Goal: Information Seeking & Learning: Learn about a topic

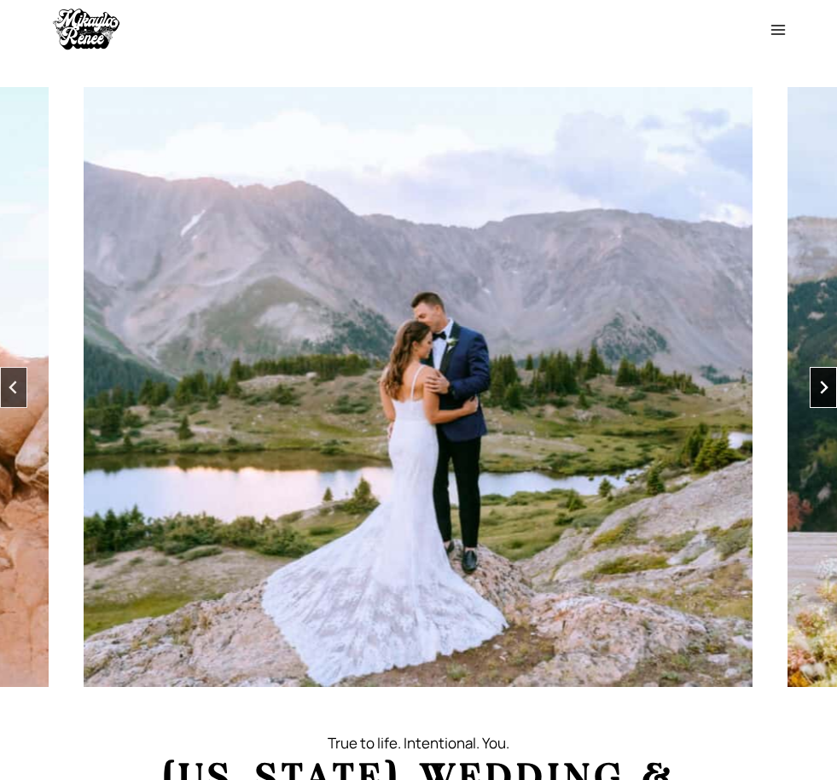
click at [824, 386] on icon "Next slide" at bounding box center [824, 386] width 8 height 13
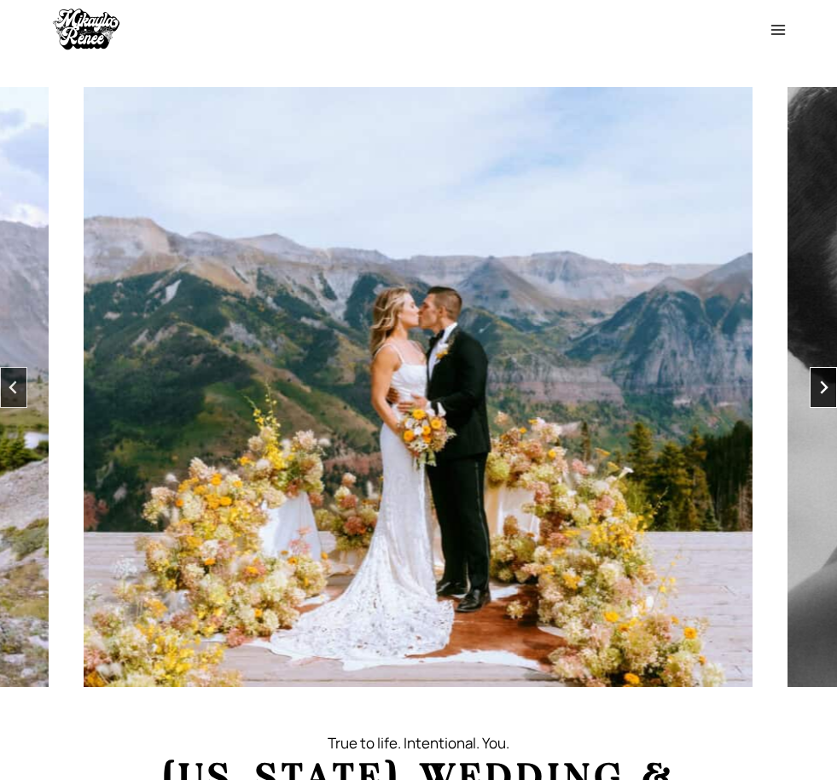
click at [824, 386] on icon "Next slide" at bounding box center [824, 386] width 8 height 13
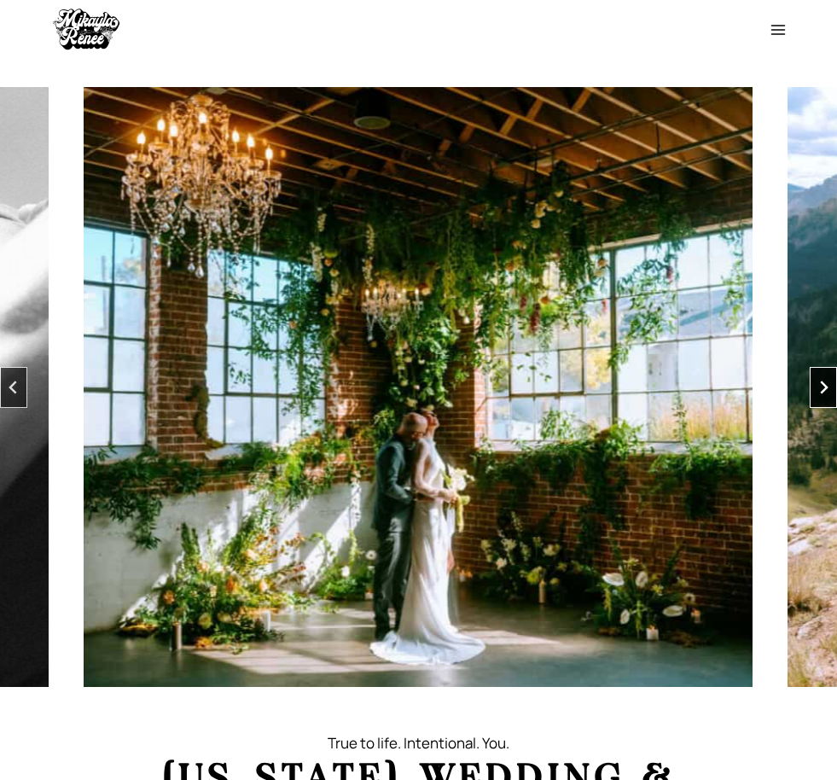
click at [824, 386] on icon "Next slide" at bounding box center [824, 386] width 8 height 13
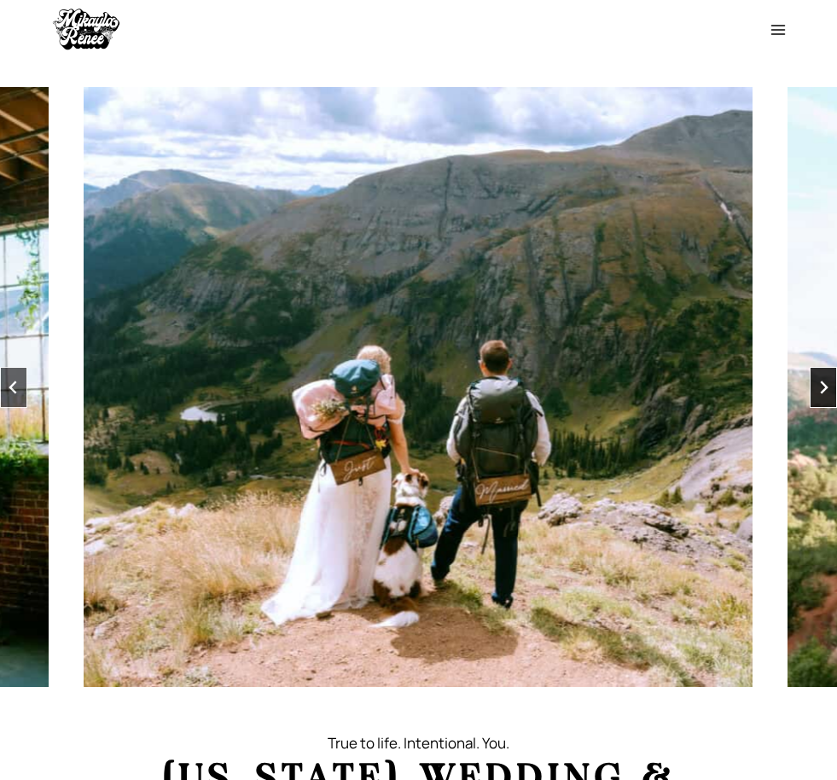
click at [824, 386] on icon "Next slide" at bounding box center [824, 386] width 8 height 13
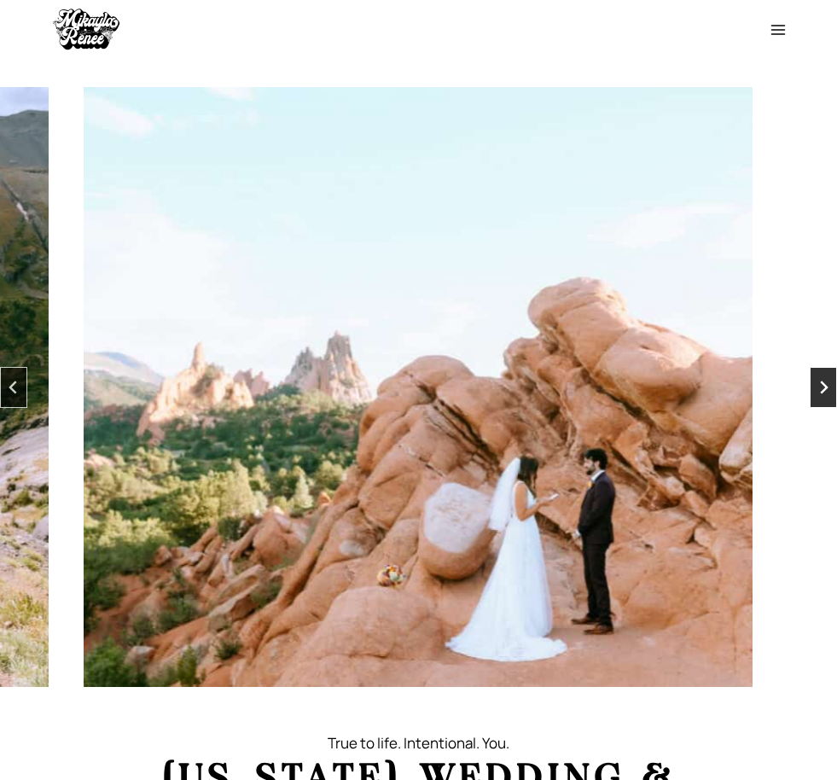
click at [824, 386] on icon "Next slide" at bounding box center [824, 386] width 8 height 13
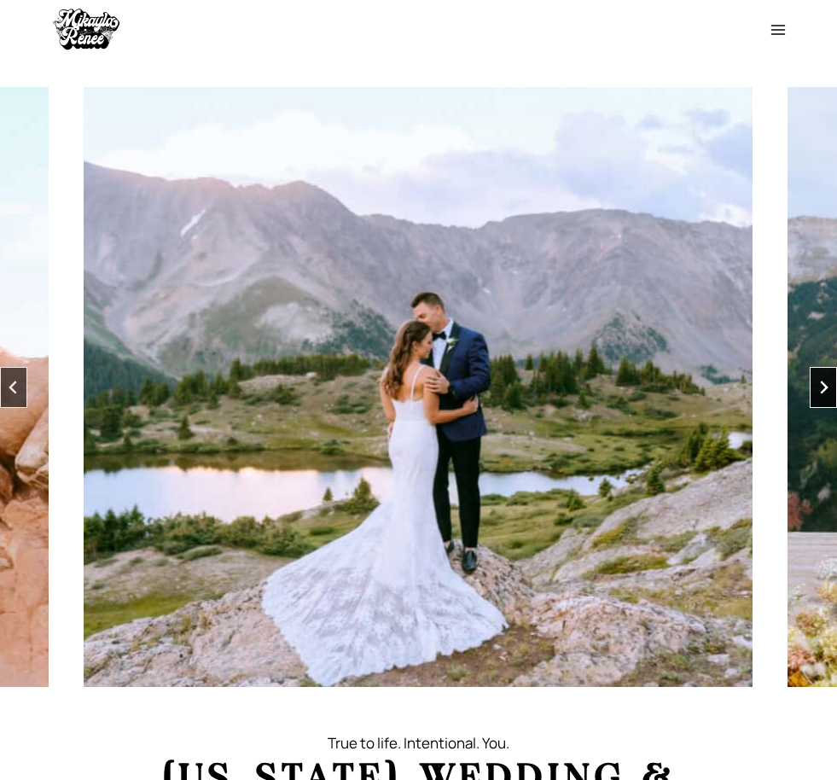
click at [824, 386] on icon "Next slide" at bounding box center [824, 386] width 8 height 13
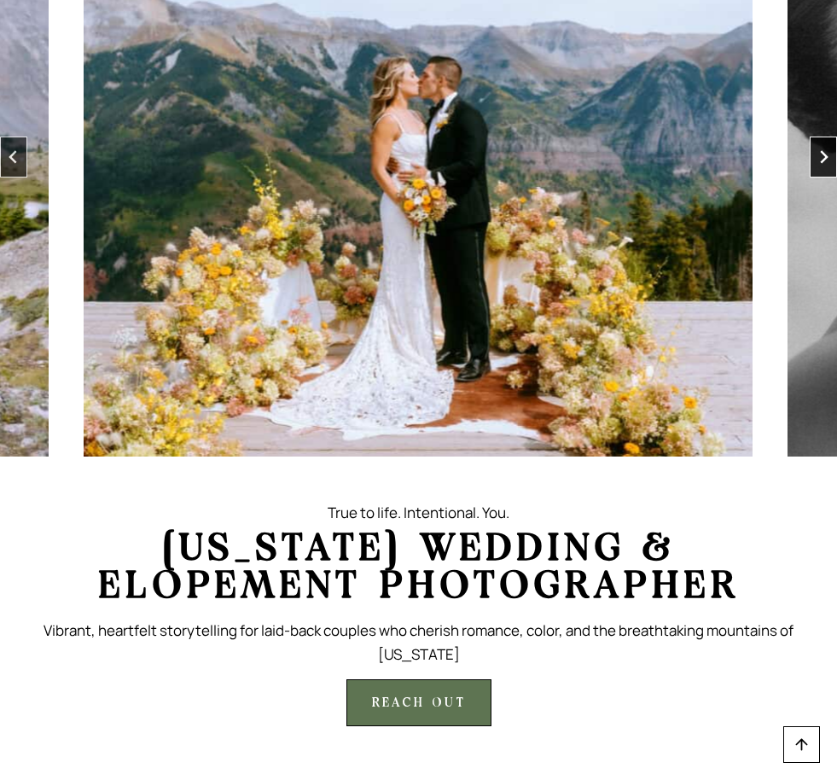
scroll to position [236, 0]
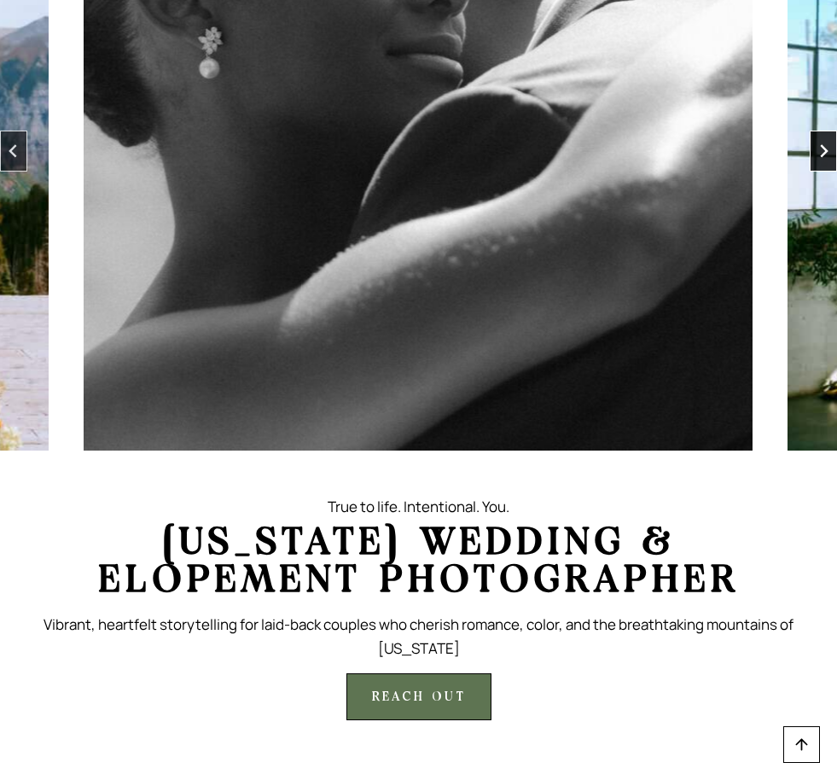
click at [816, 152] on icon "Next slide" at bounding box center [823, 151] width 14 height 14
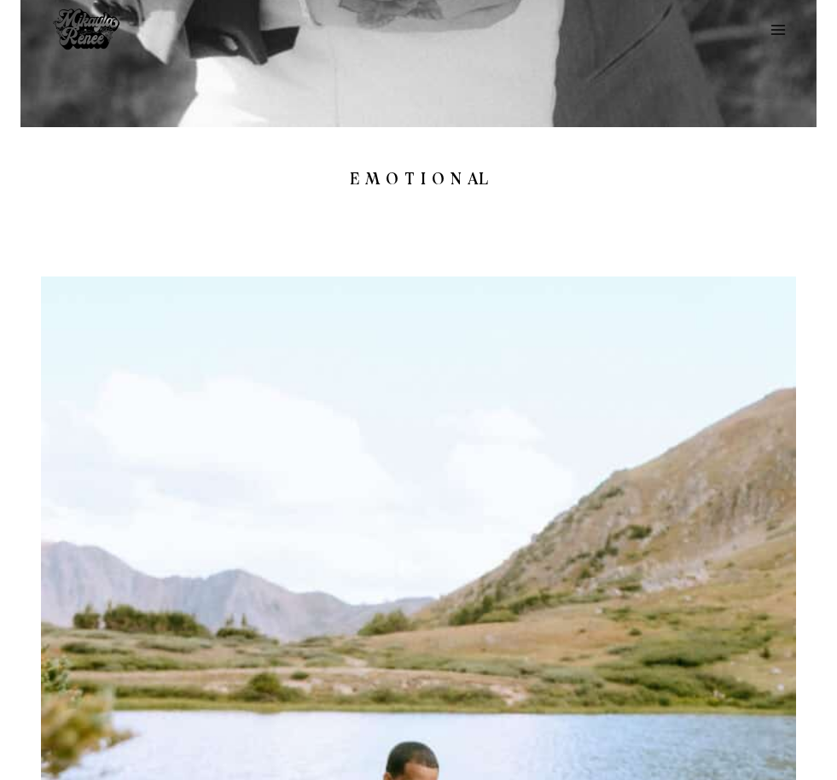
scroll to position [0, 0]
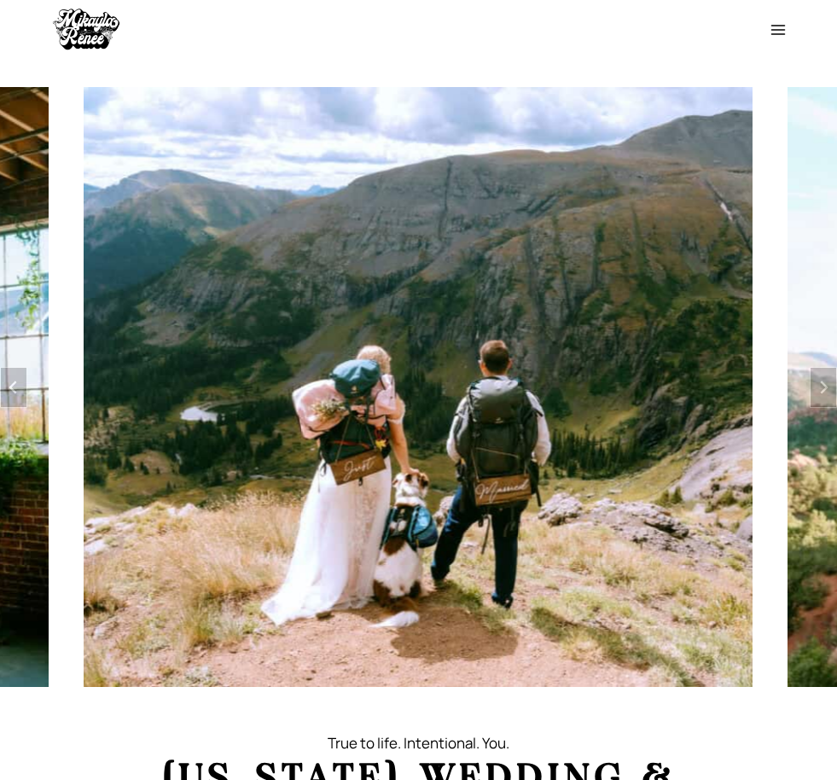
click at [782, 34] on icon "Open menu" at bounding box center [777, 30] width 15 height 10
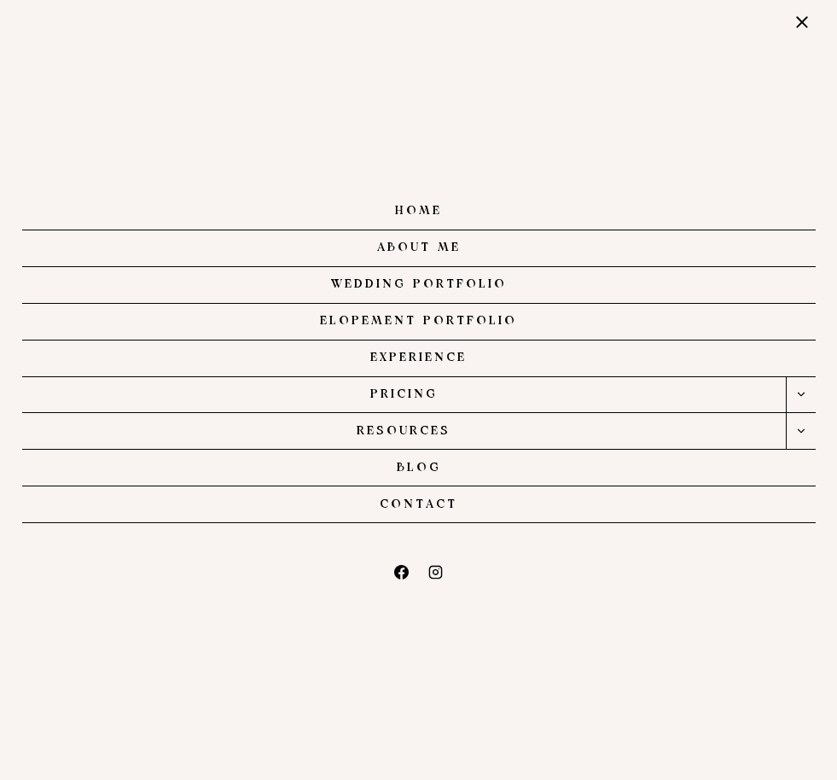
click at [408, 392] on link "PRICING" at bounding box center [403, 395] width 763 height 36
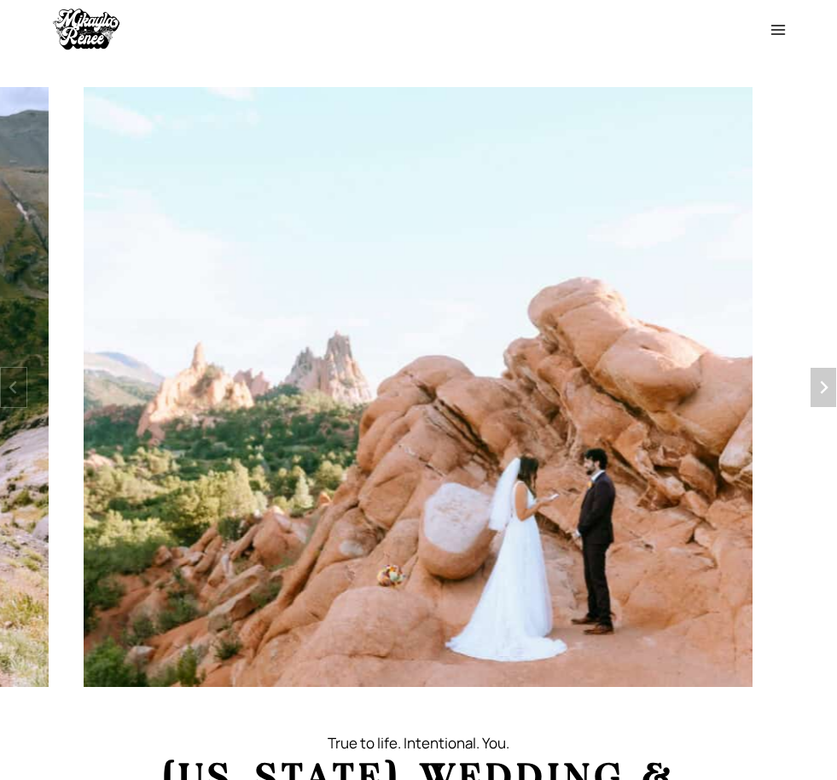
click at [779, 32] on icon "Toggle Menu" at bounding box center [777, 29] width 17 height 17
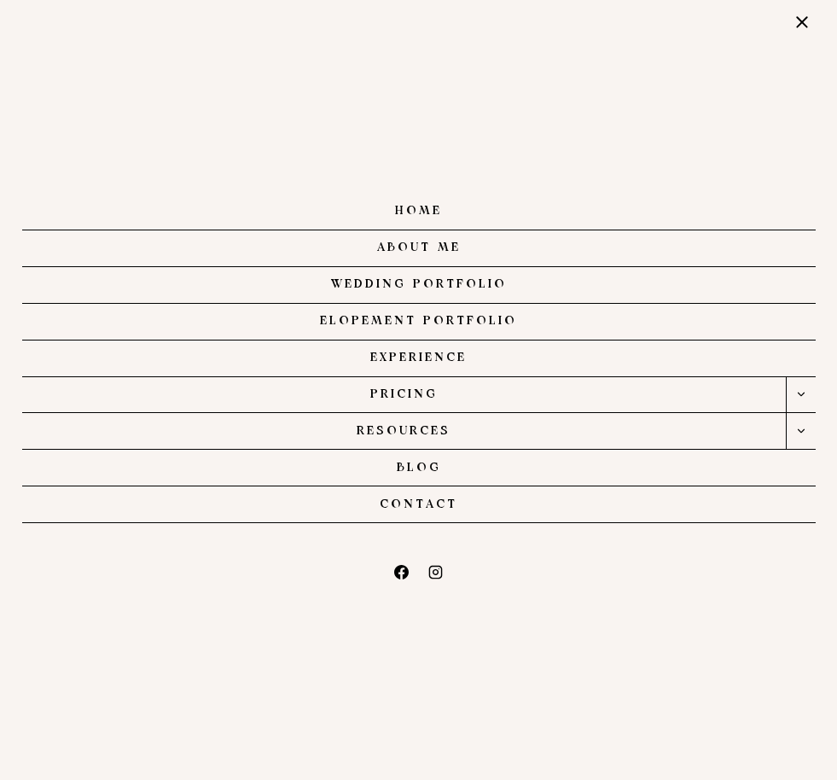
click at [802, 390] on icon "Expand" at bounding box center [801, 394] width 12 height 12
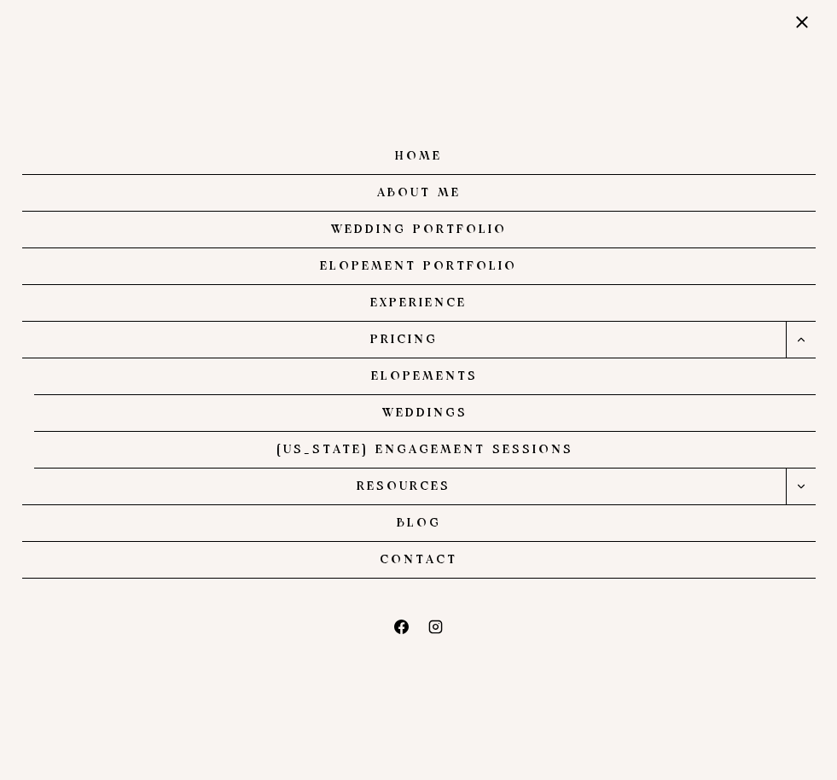
click at [444, 378] on link "Elopements" at bounding box center [424, 376] width 781 height 37
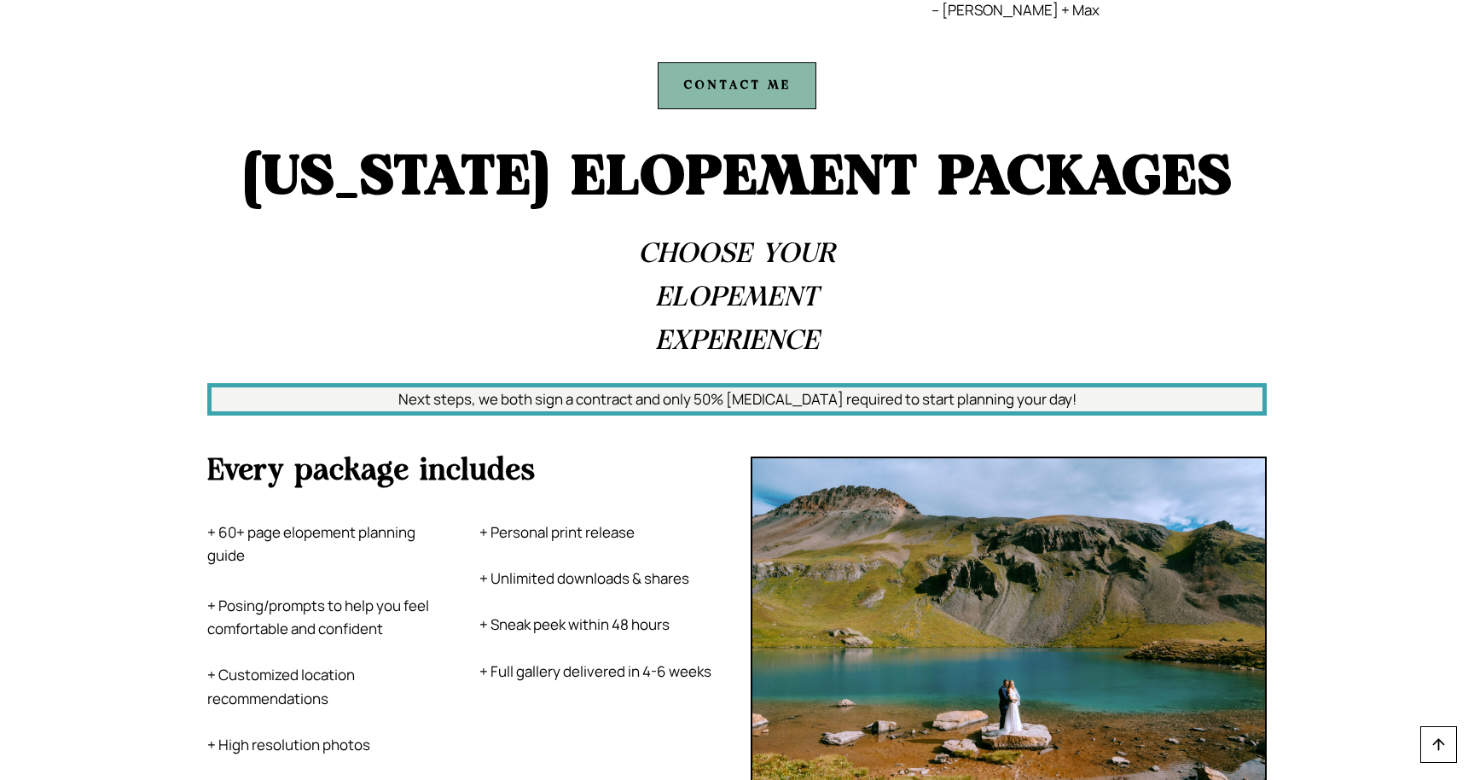
scroll to position [7292, 0]
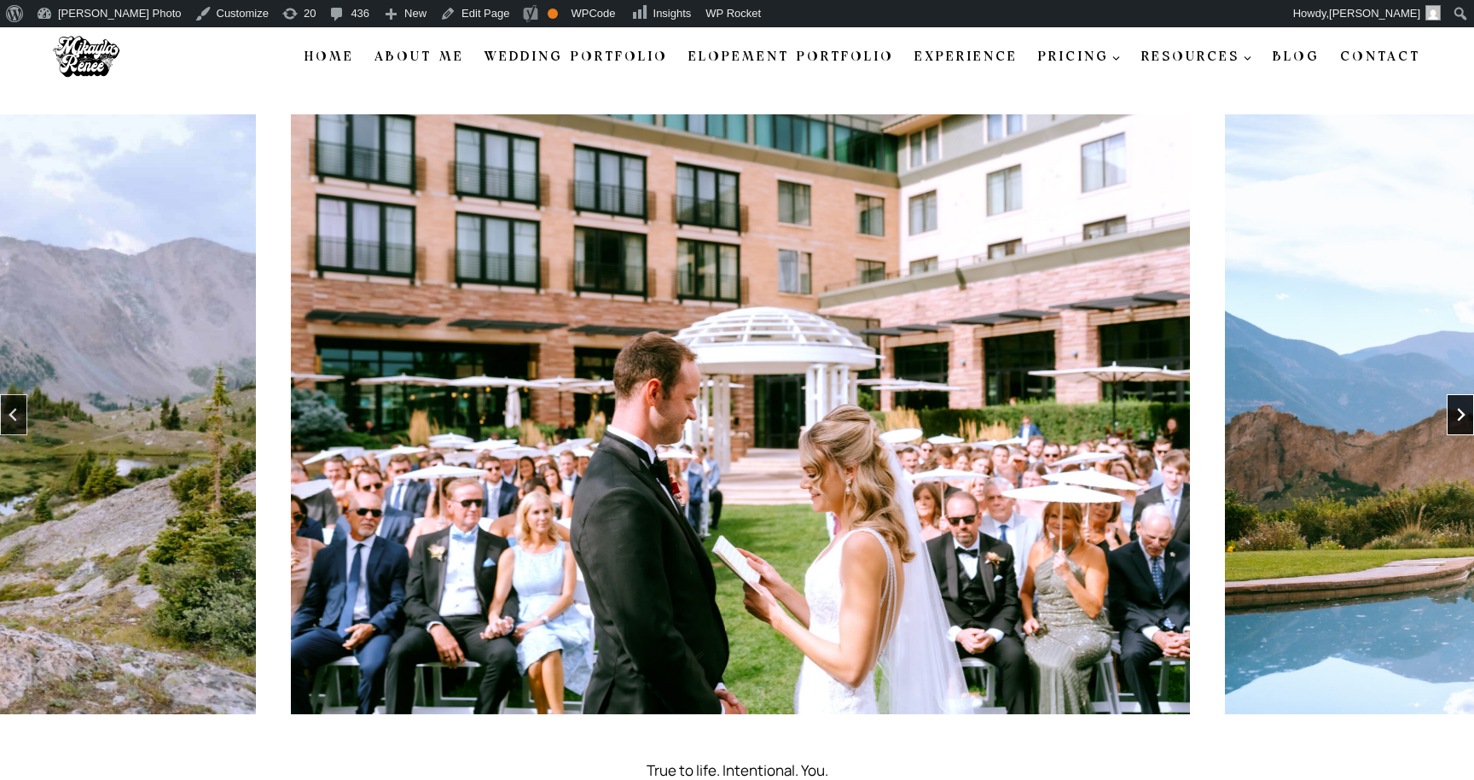
click at [1458, 420] on icon "Next slide" at bounding box center [1461, 415] width 14 height 14
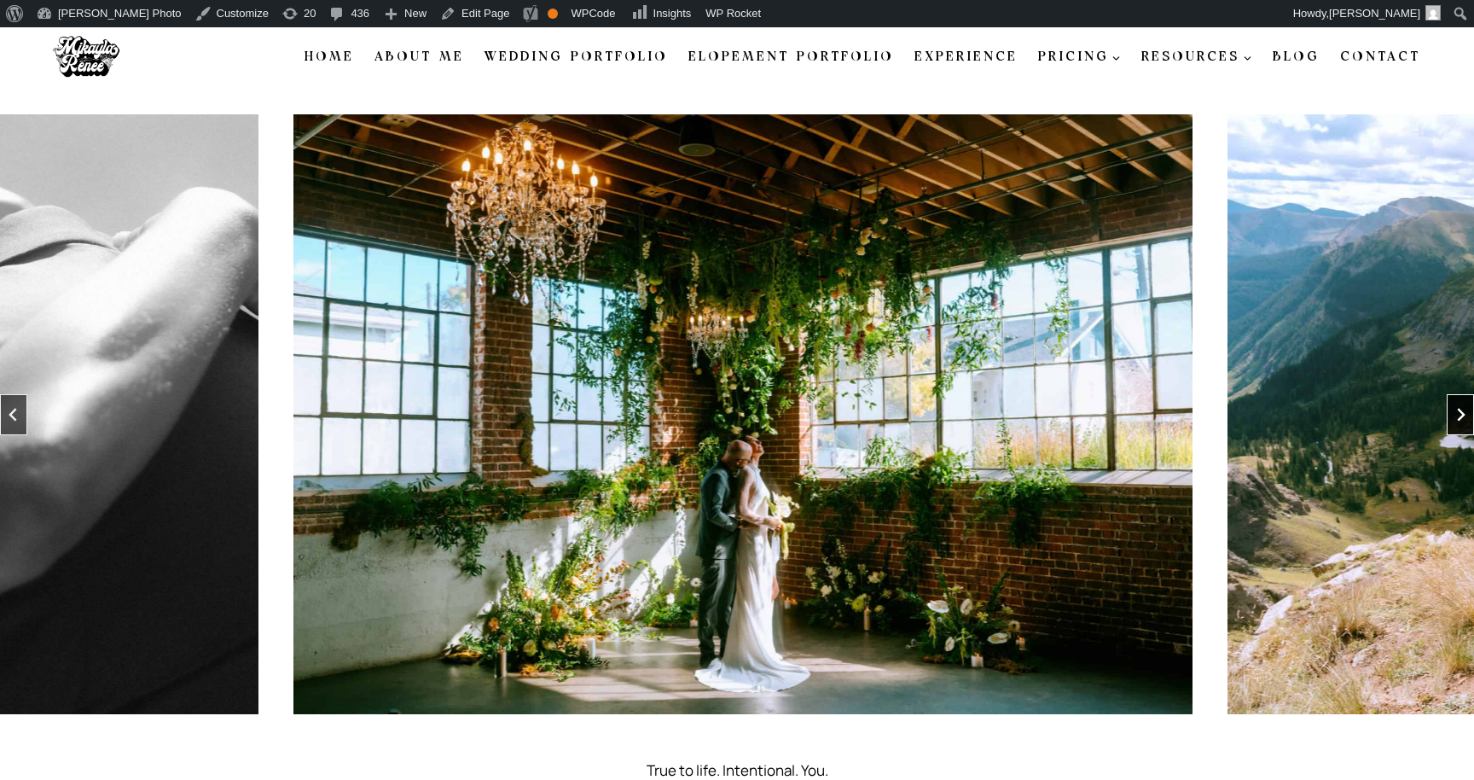
click at [1458, 421] on button "Next slide" at bounding box center [1460, 414] width 27 height 41
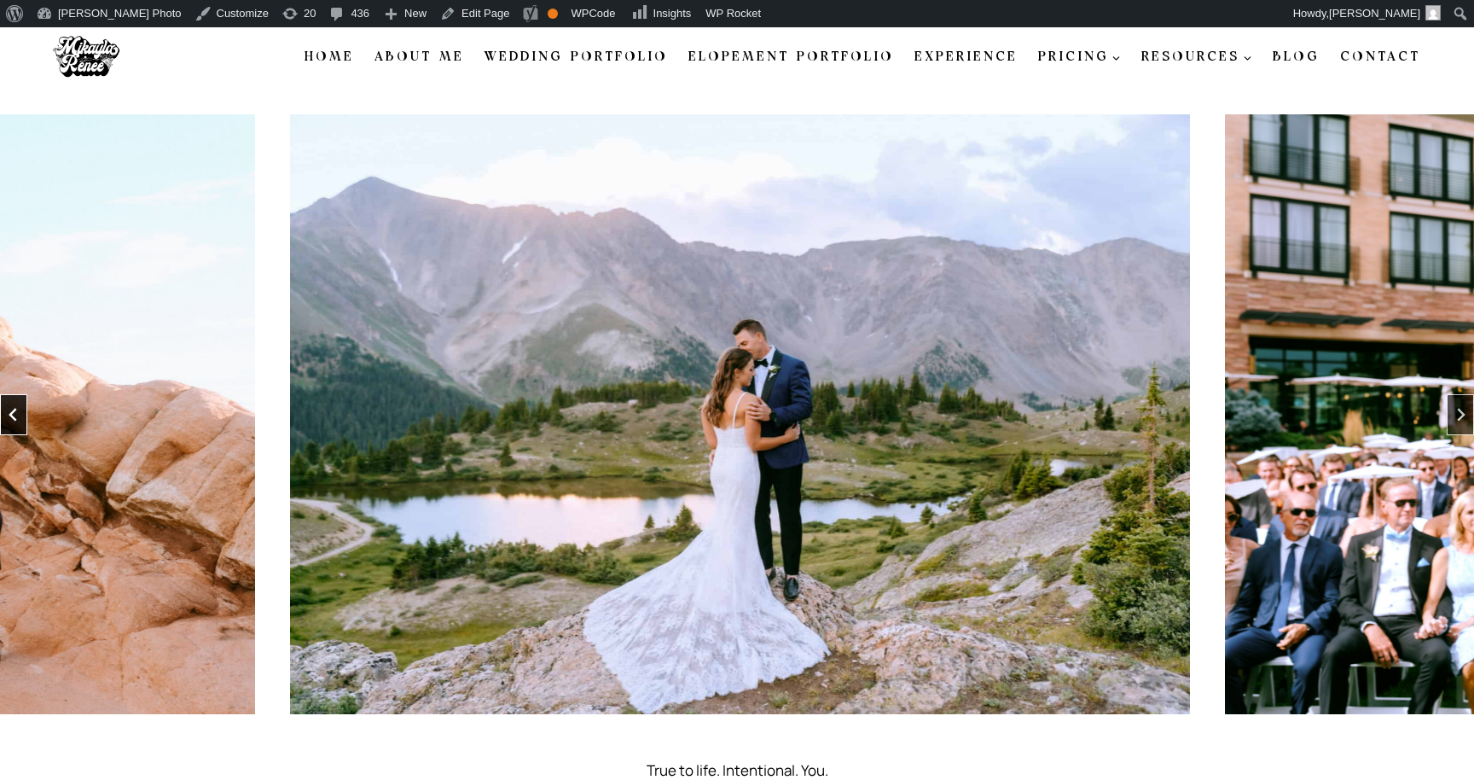
click at [19, 414] on icon "Go to last slide" at bounding box center [14, 415] width 14 height 14
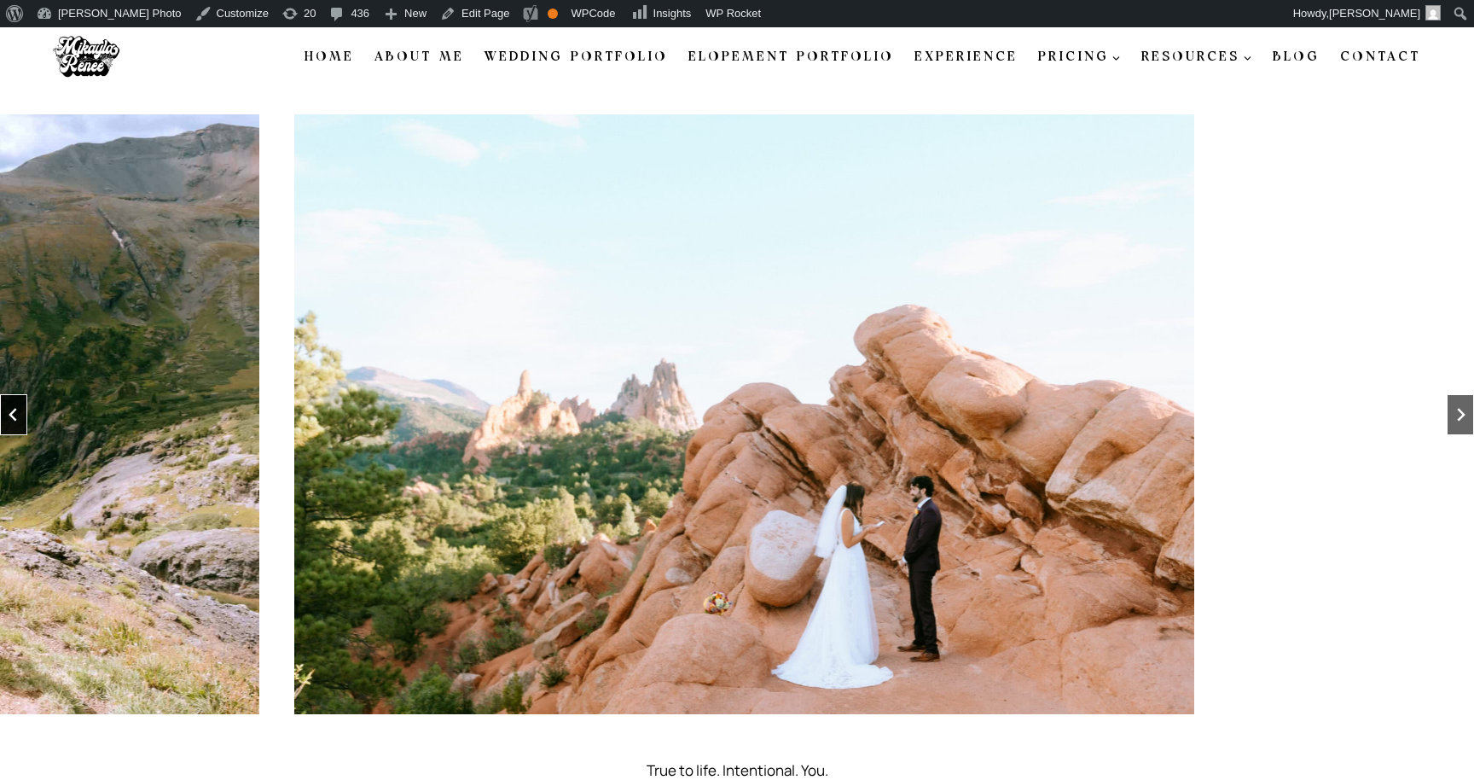
click at [19, 414] on icon "Go to last slide" at bounding box center [14, 415] width 14 height 14
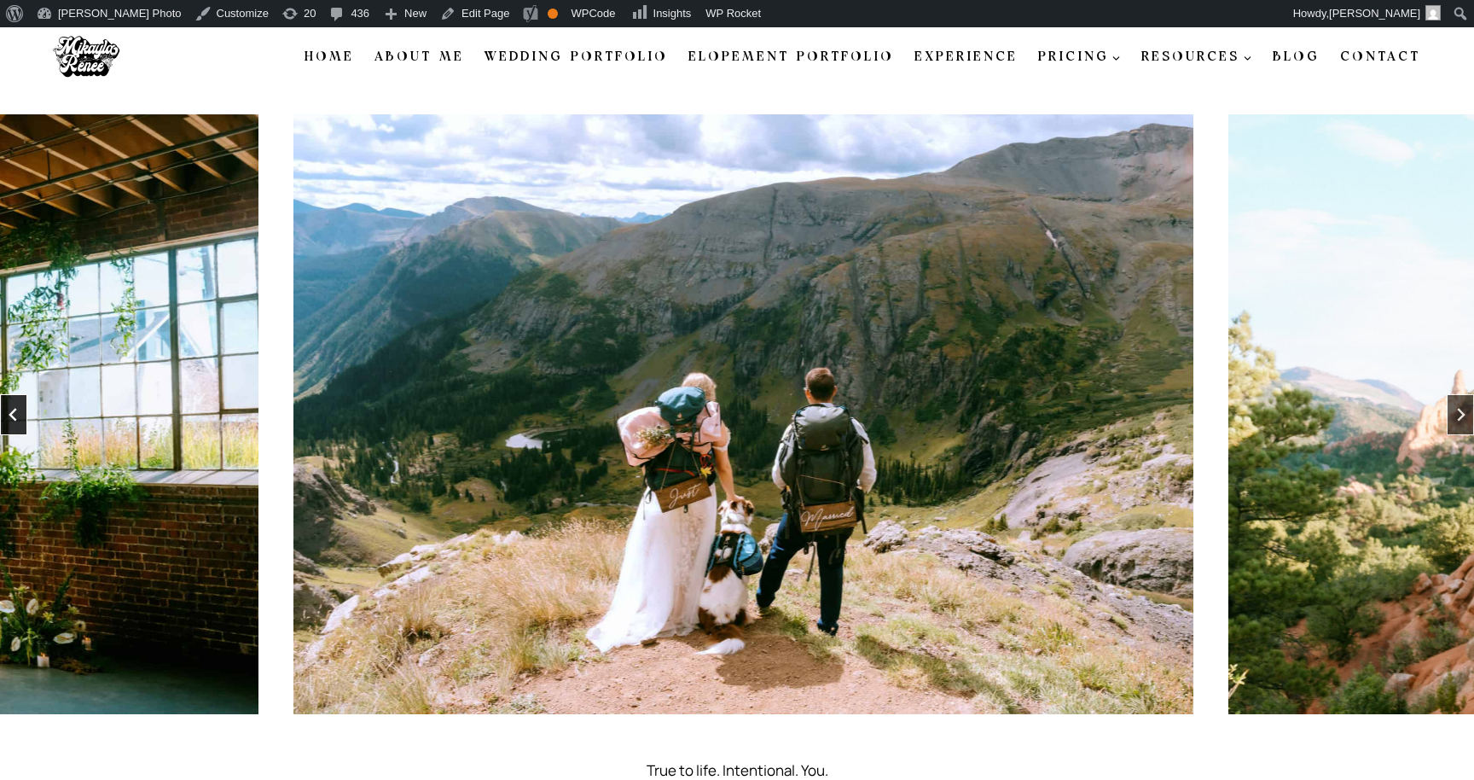
click at [19, 414] on icon "Go to last slide" at bounding box center [14, 415] width 14 height 14
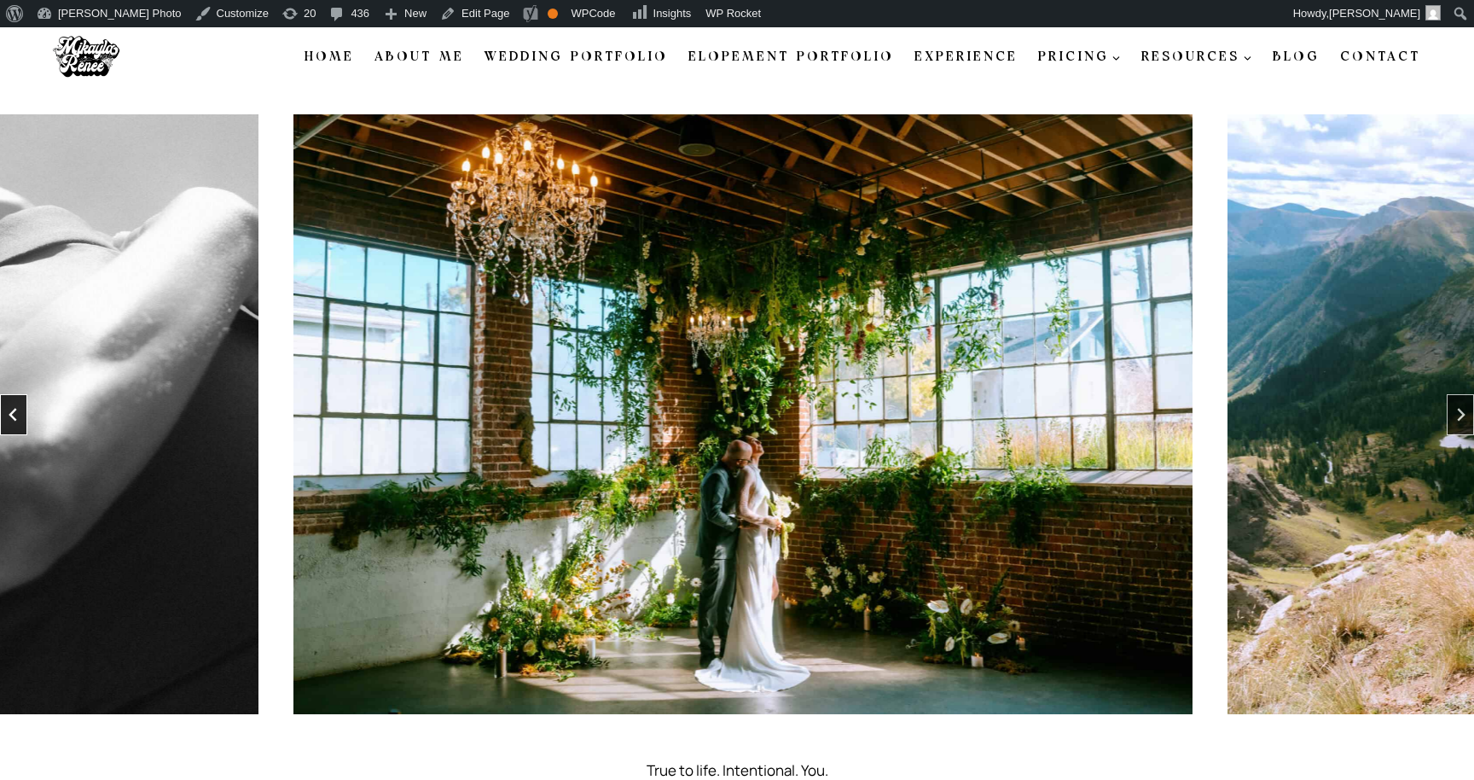
click at [19, 414] on icon "Go to last slide" at bounding box center [14, 415] width 14 height 14
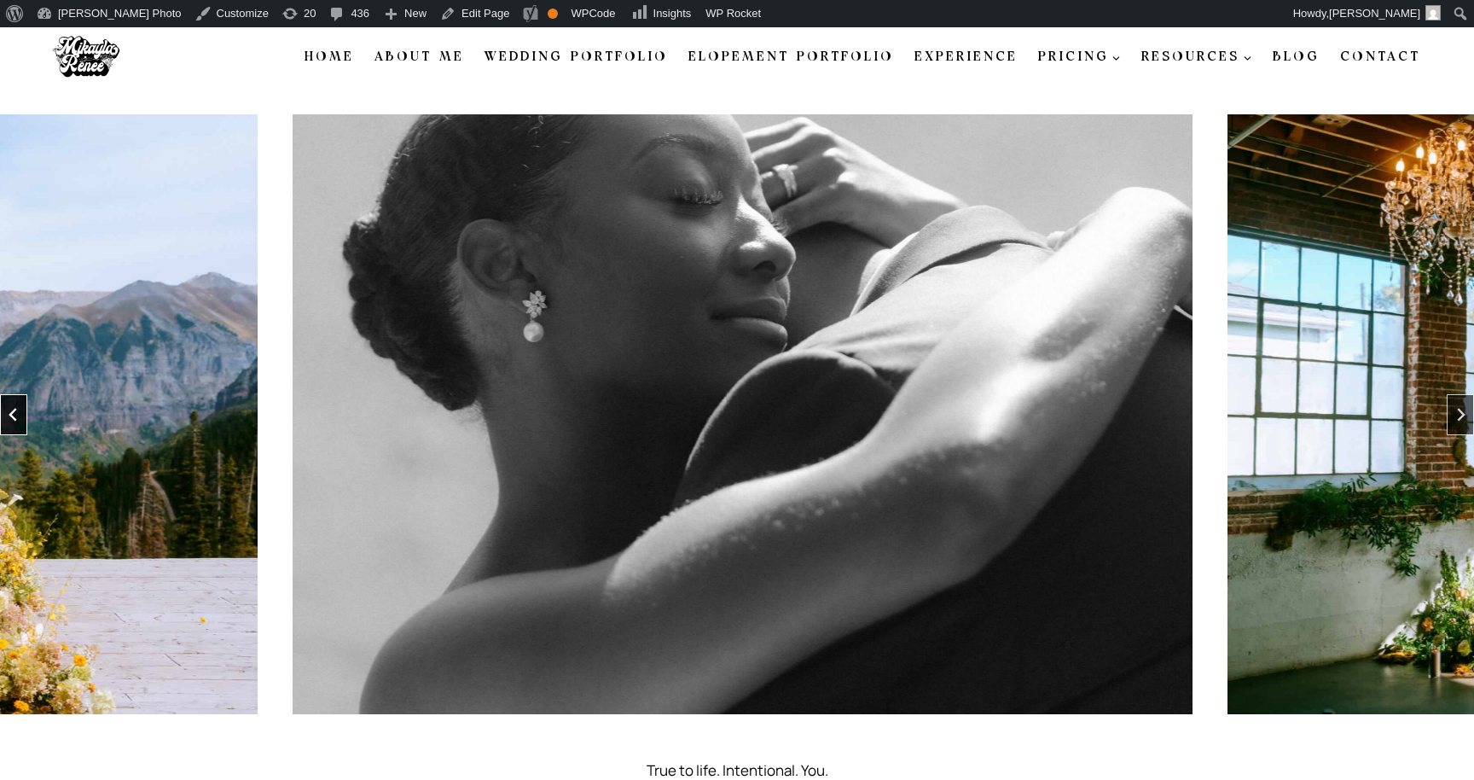
click at [19, 414] on icon "Go to last slide" at bounding box center [14, 415] width 14 height 14
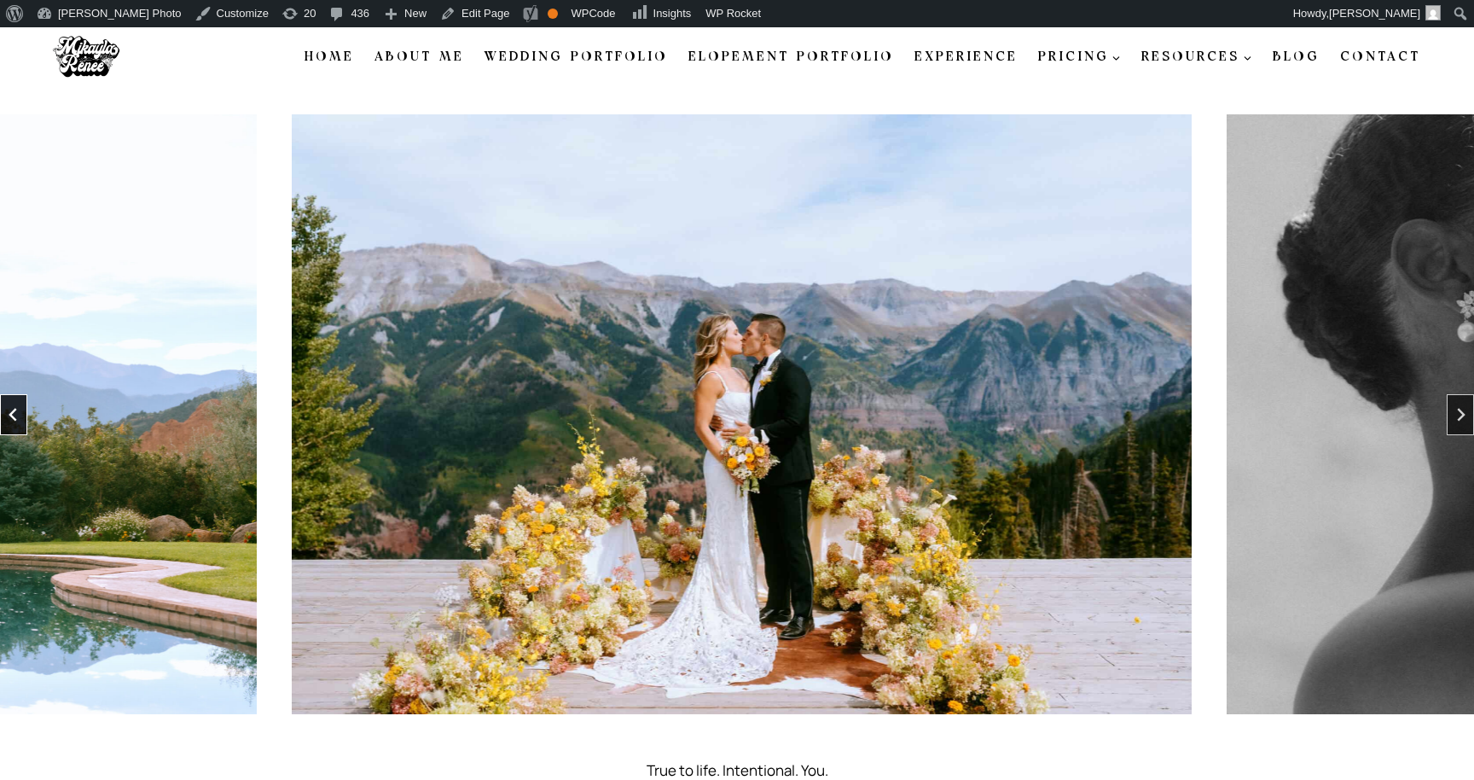
click at [19, 414] on icon "Go to last slide" at bounding box center [14, 415] width 14 height 14
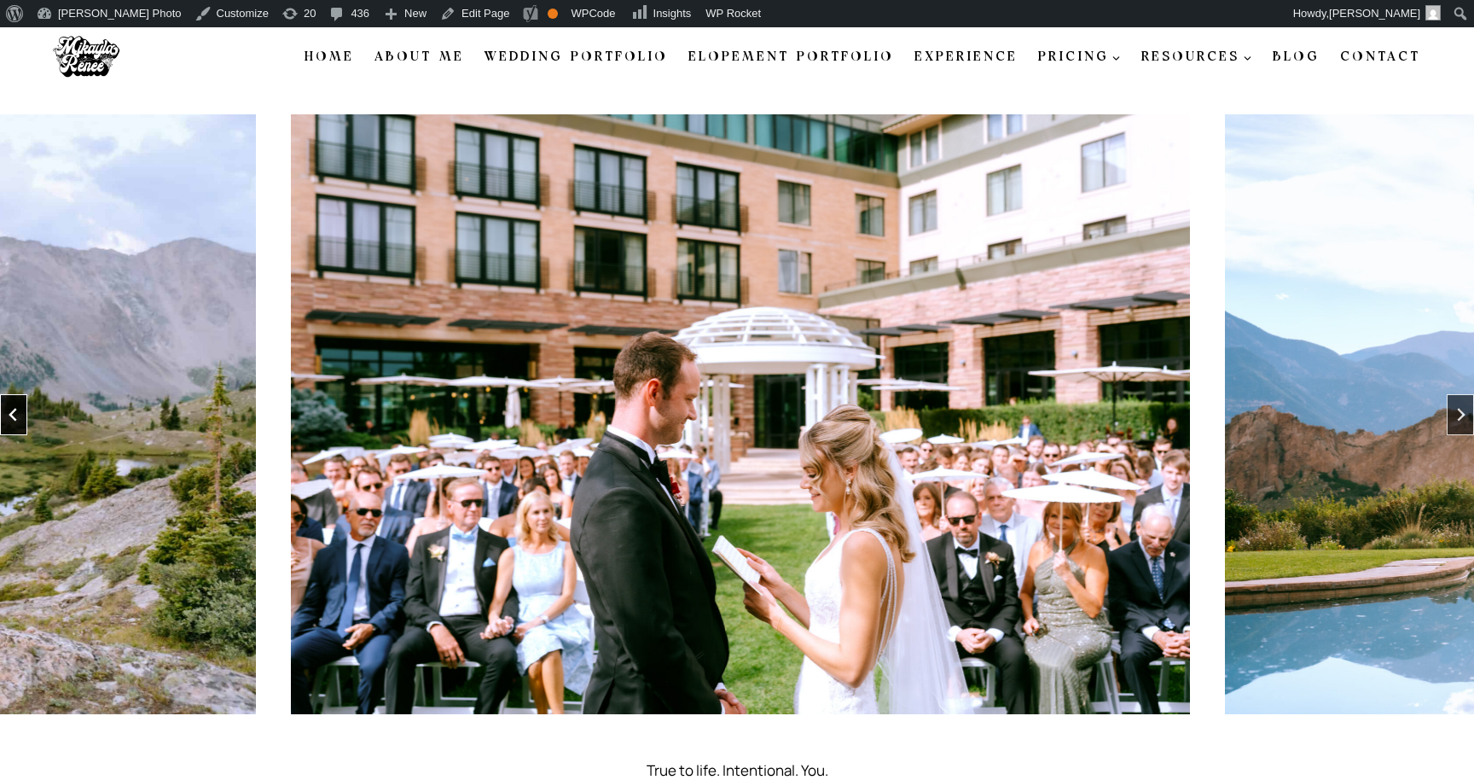
click at [19, 414] on icon "Go to last slide" at bounding box center [14, 415] width 14 height 14
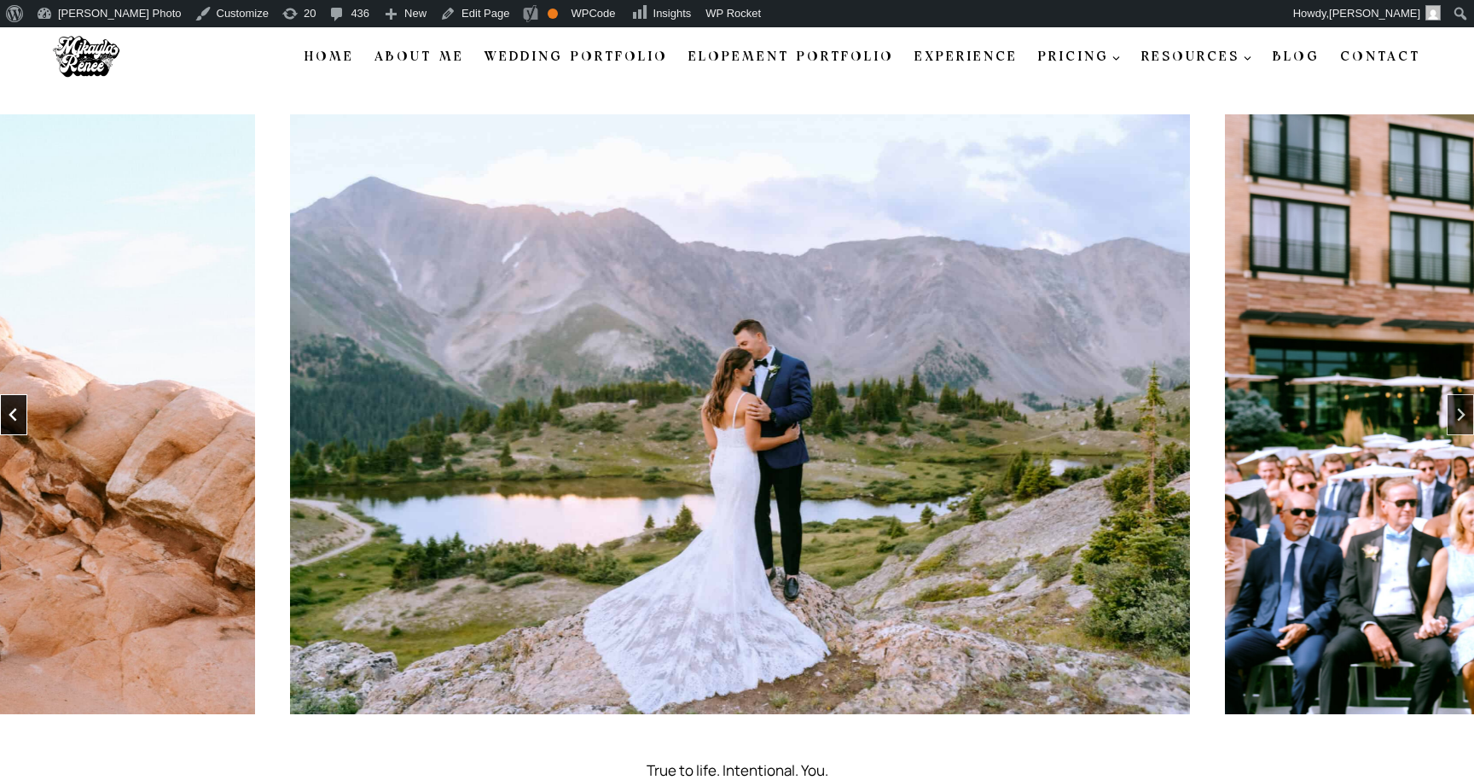
click at [19, 414] on icon "Go to last slide" at bounding box center [14, 415] width 14 height 14
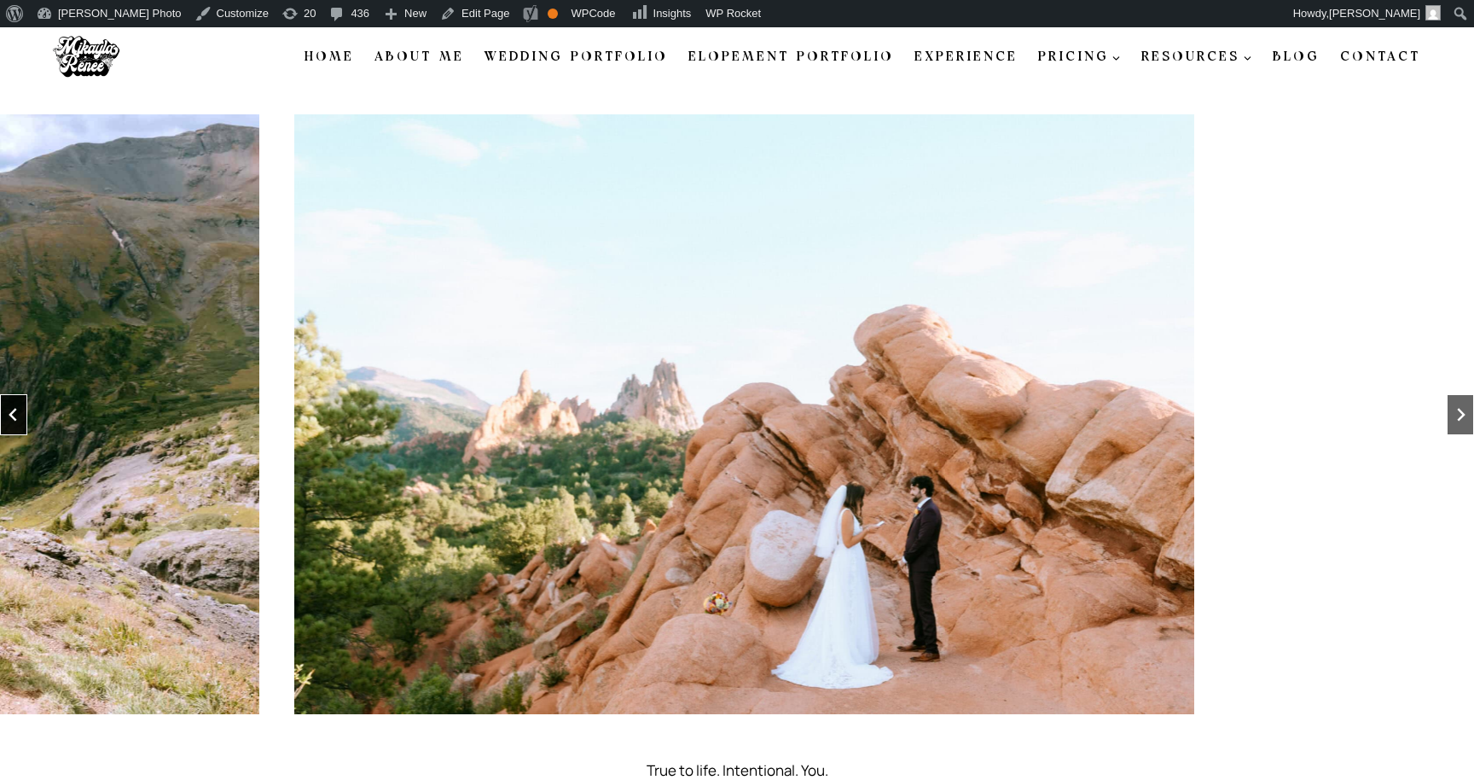
click at [19, 414] on icon "Go to last slide" at bounding box center [14, 415] width 14 height 14
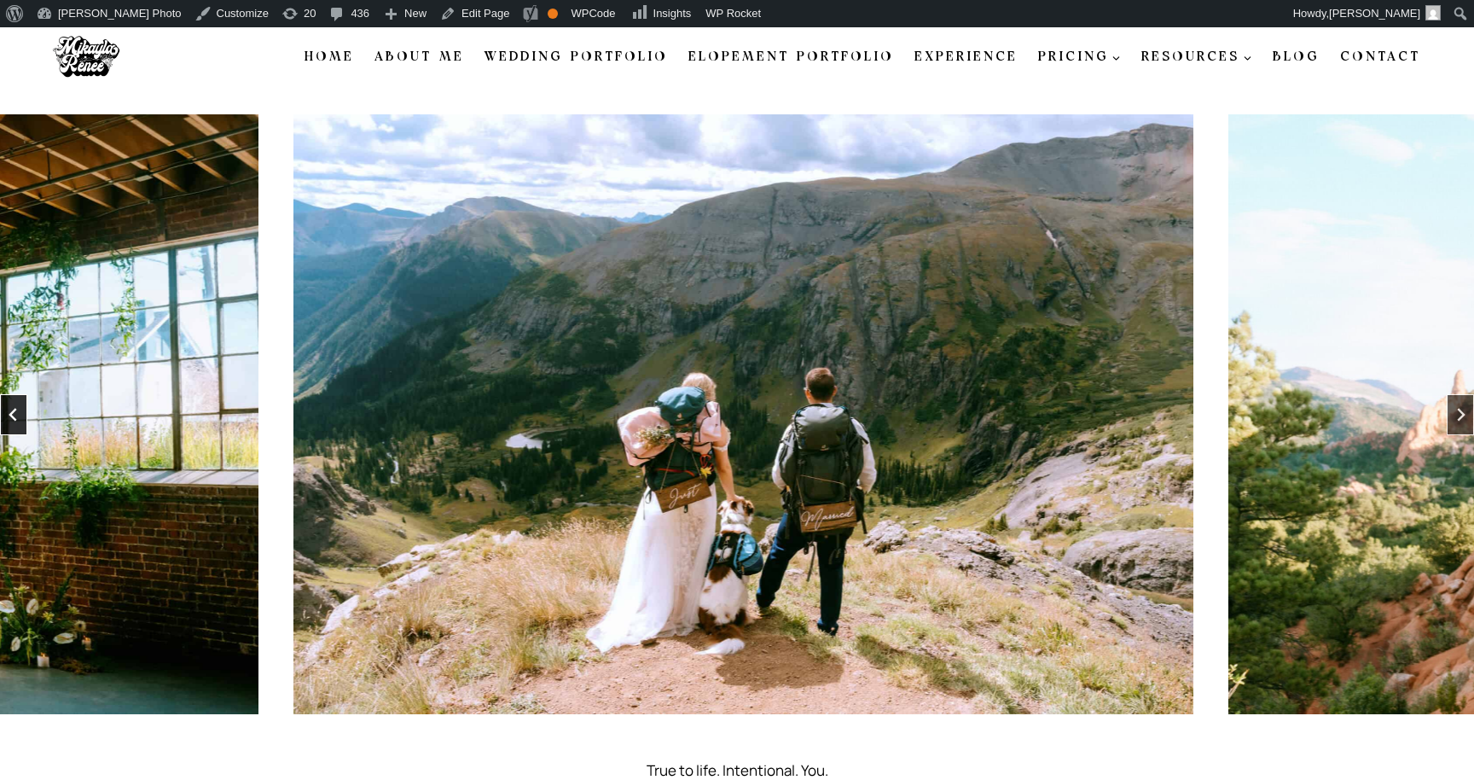
click at [20, 414] on icon "Go to last slide" at bounding box center [14, 415] width 14 height 14
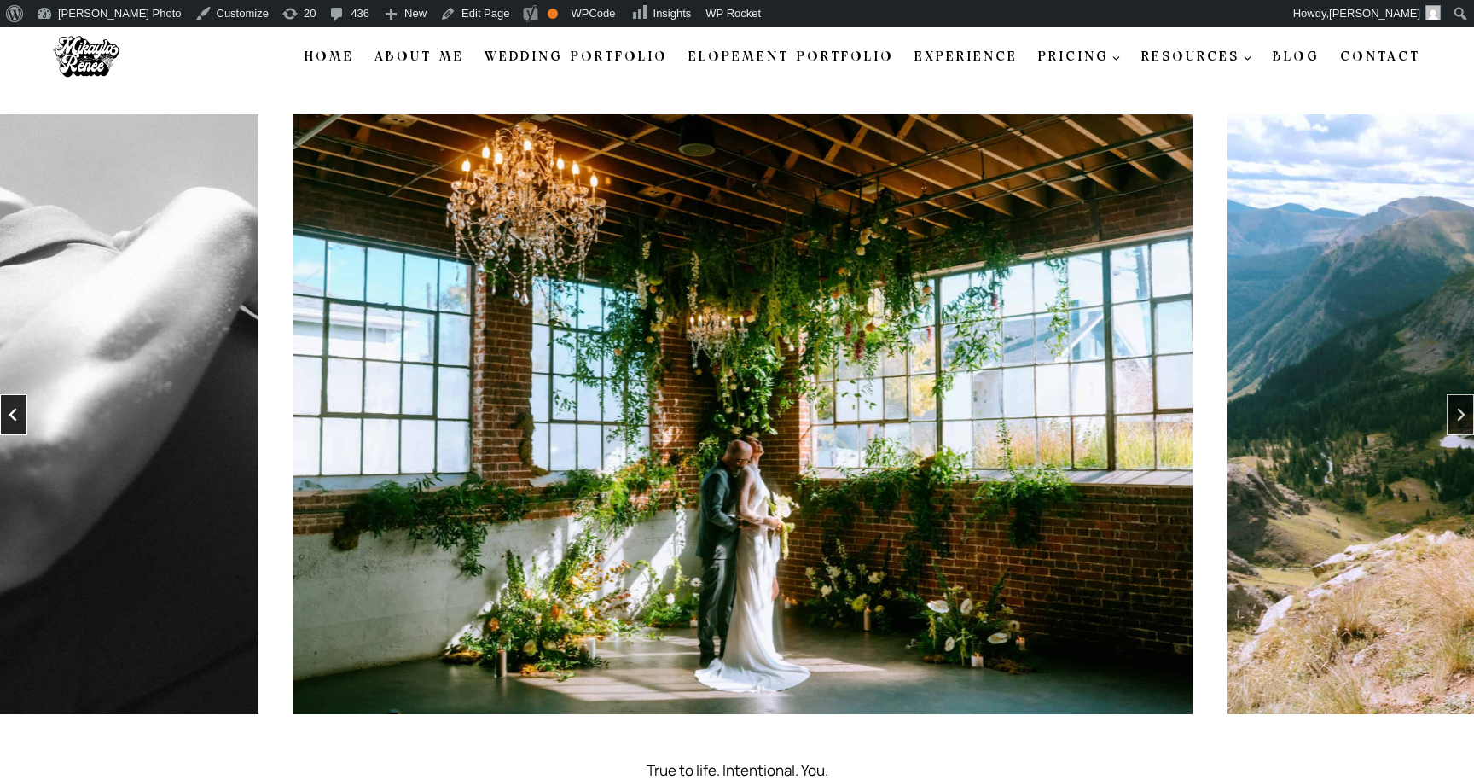
click at [20, 414] on icon "Go to last slide" at bounding box center [14, 415] width 14 height 14
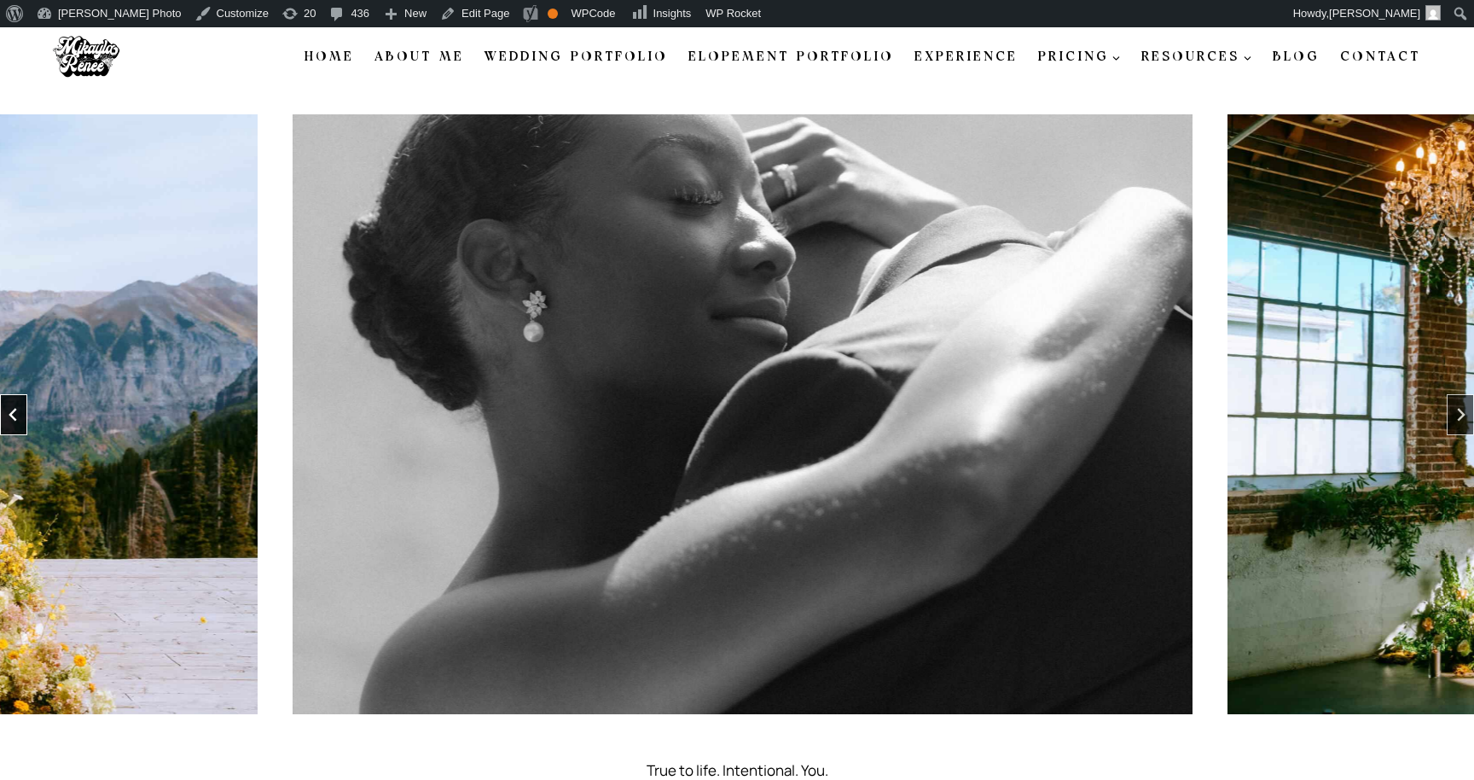
click at [20, 414] on icon "Go to last slide" at bounding box center [14, 415] width 14 height 14
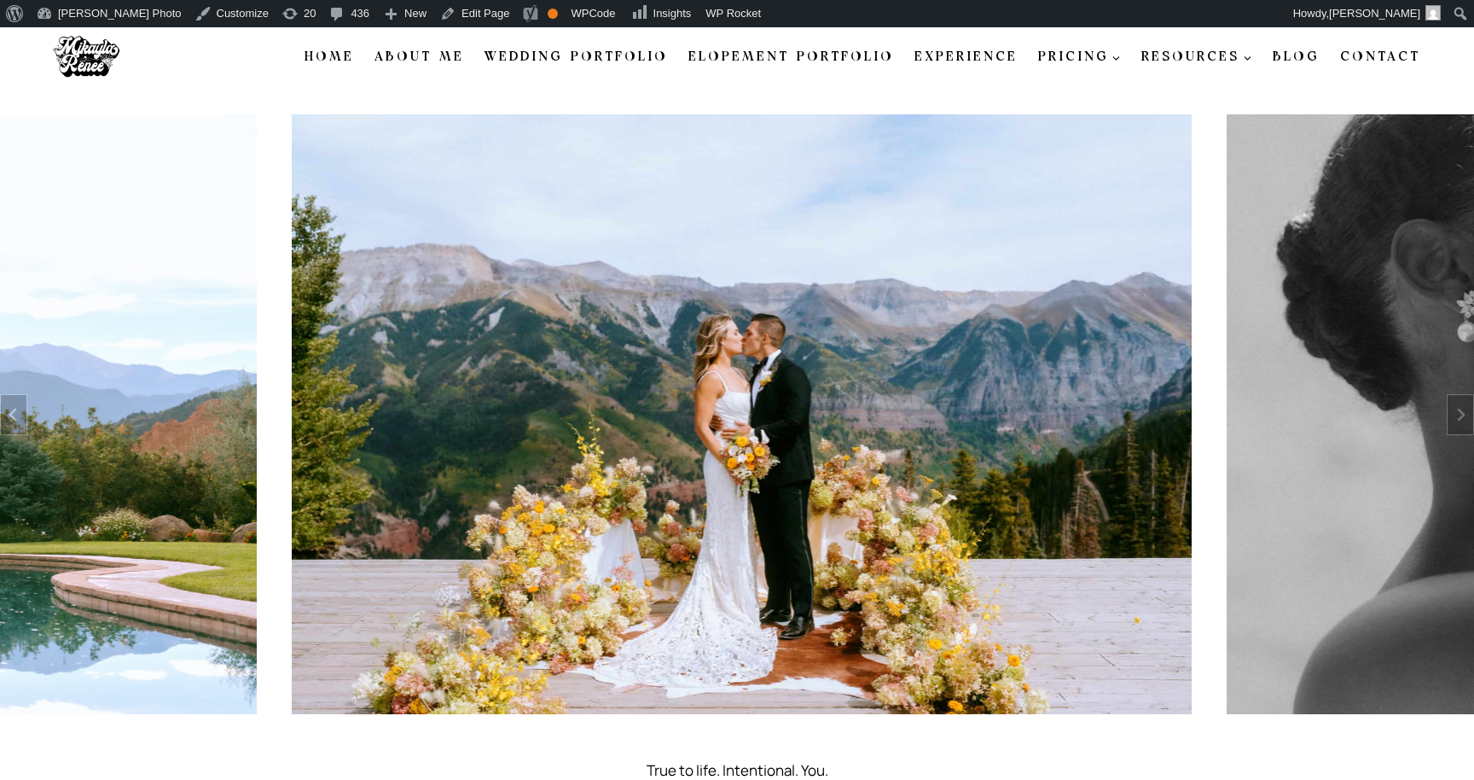
click at [441, 98] on div at bounding box center [737, 412] width 1474 height 651
